Goal: Navigation & Orientation: Find specific page/section

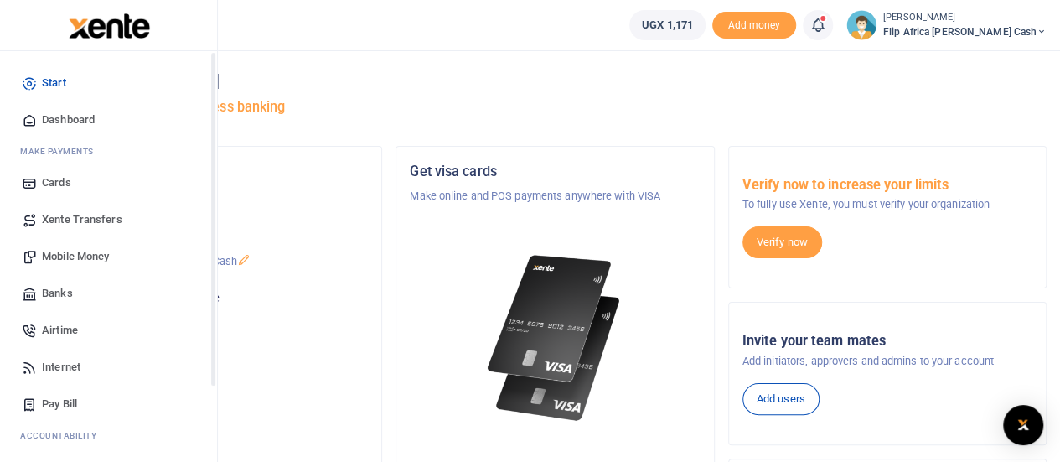
click at [52, 80] on span "Start" at bounding box center [54, 83] width 24 height 17
click at [48, 117] on span "Dashboard" at bounding box center [68, 119] width 53 height 17
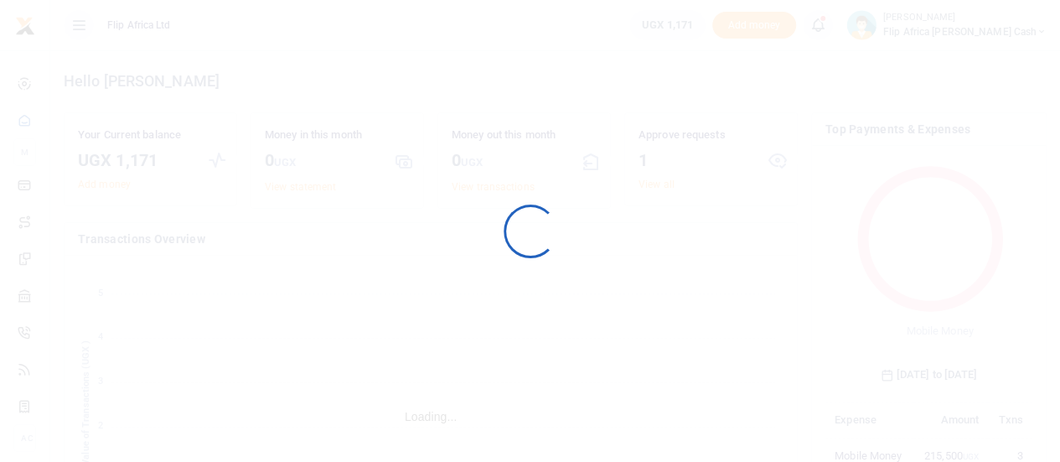
scroll to position [13, 13]
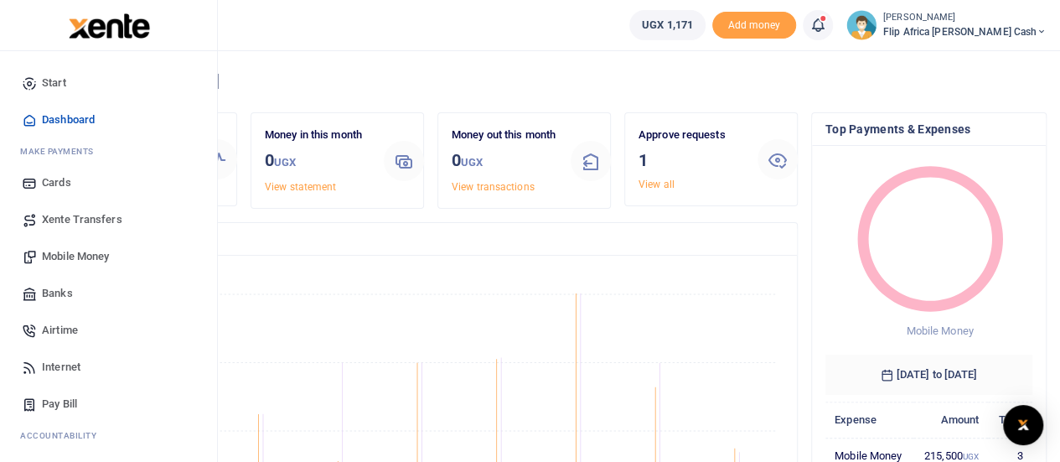
click at [27, 24] on div at bounding box center [109, 25] width 218 height 51
click at [55, 86] on span "Start" at bounding box center [54, 83] width 24 height 17
